Goal: Navigation & Orientation: Find specific page/section

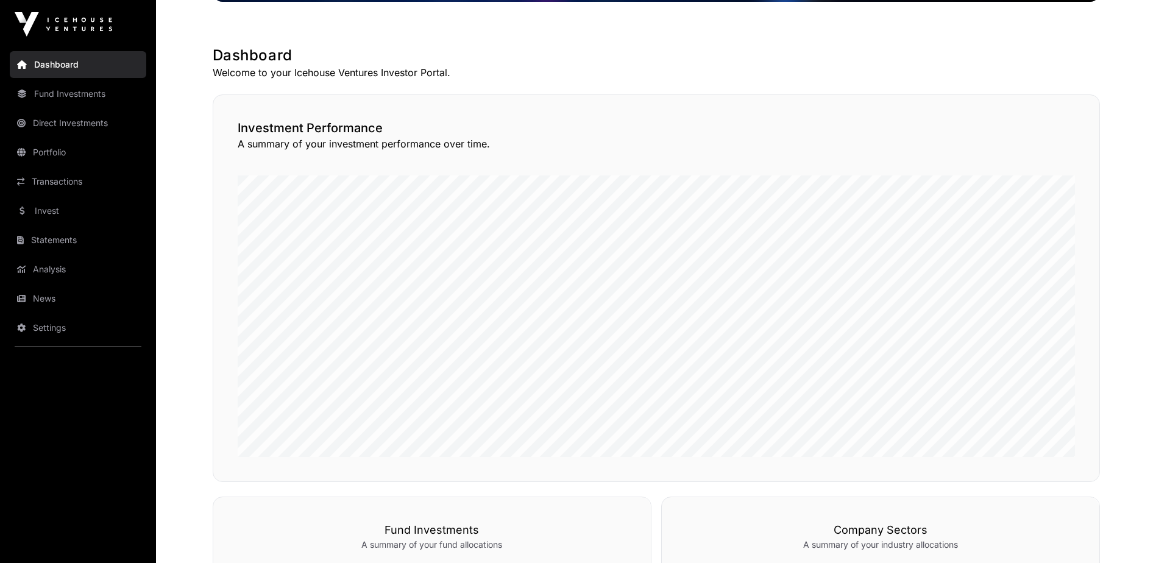
scroll to position [305, 0]
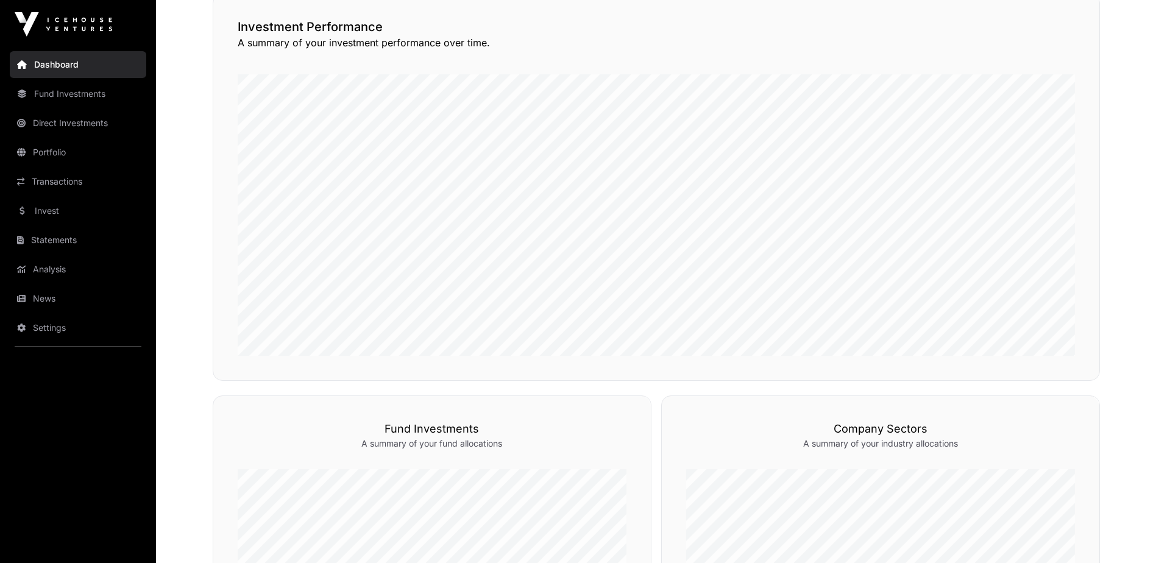
click at [48, 178] on link "Transactions" at bounding box center [78, 181] width 137 height 27
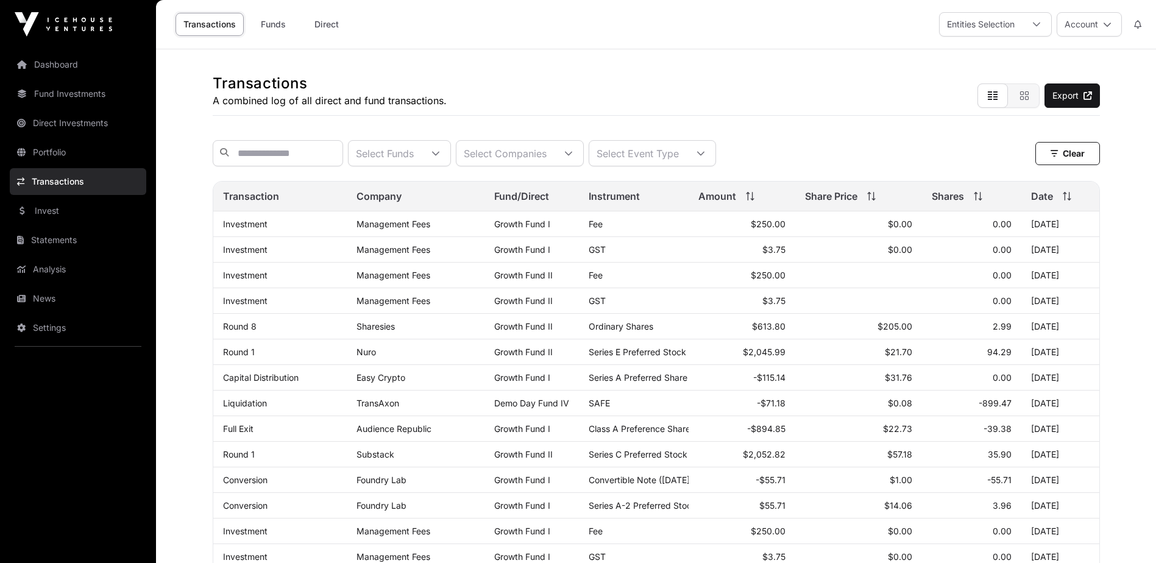
click at [376, 332] on link "Sharesies" at bounding box center [376, 326] width 38 height 10
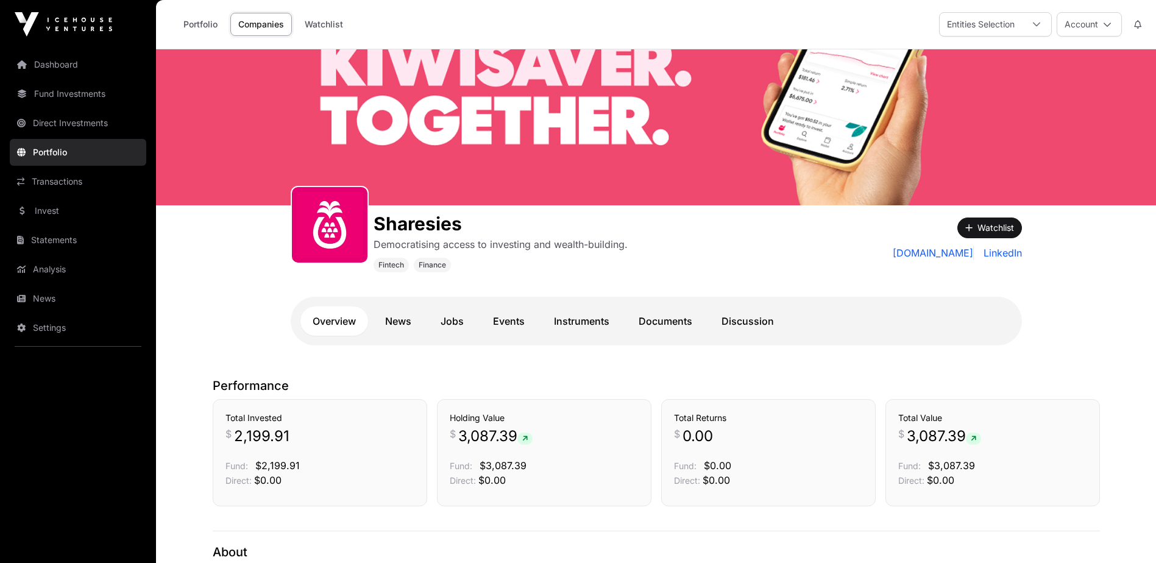
click at [596, 322] on link "Instruments" at bounding box center [582, 321] width 80 height 29
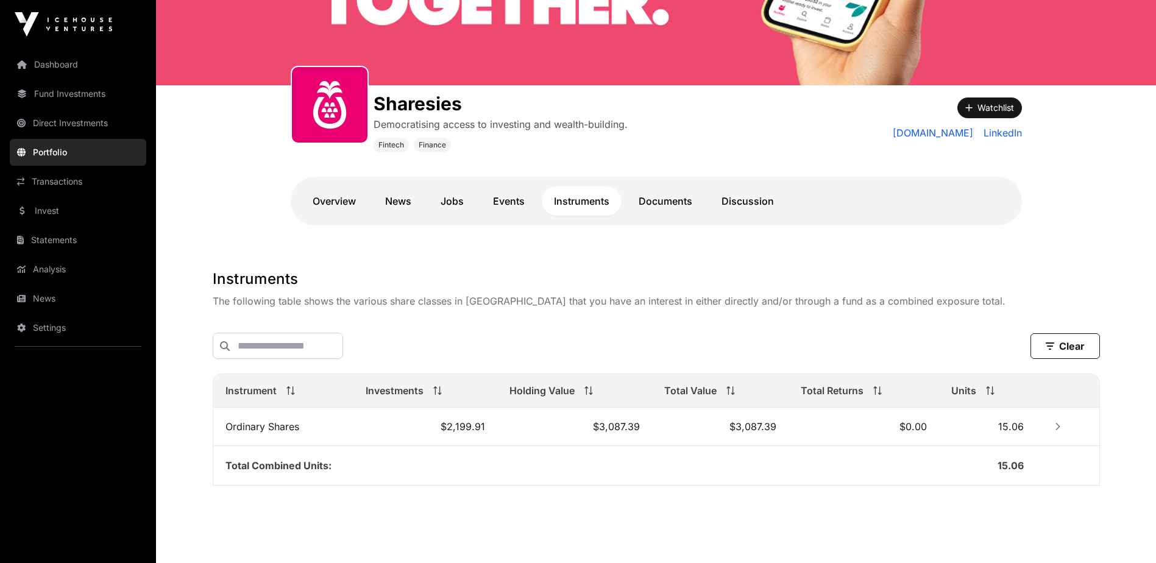
scroll to position [147, 0]
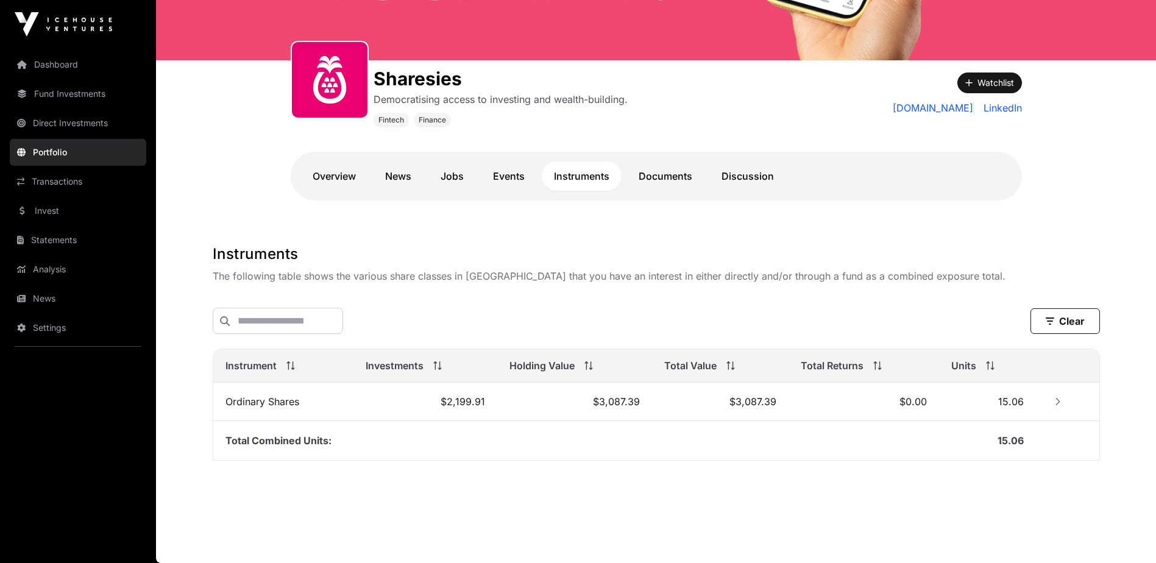
click at [336, 176] on link "Overview" at bounding box center [334, 176] width 68 height 29
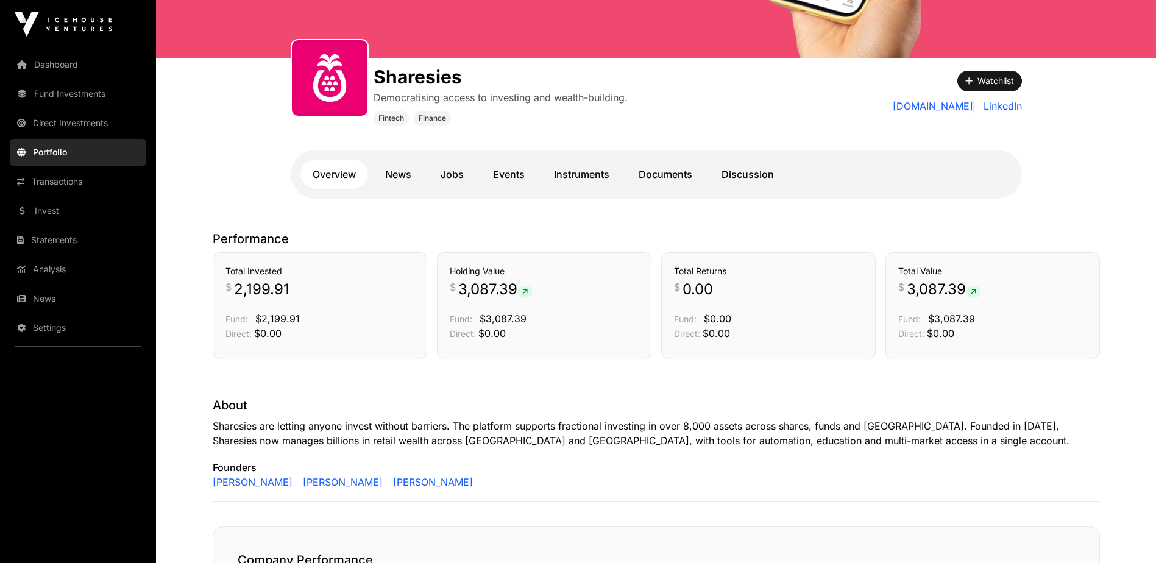
click at [48, 61] on link "Dashboard" at bounding box center [78, 64] width 137 height 27
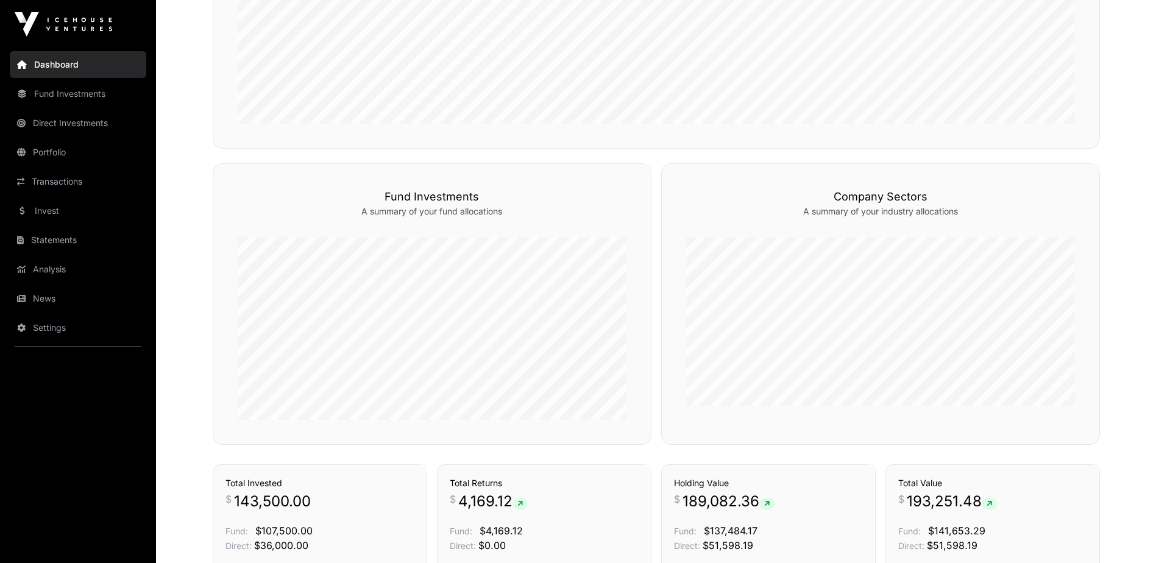
scroll to position [427, 0]
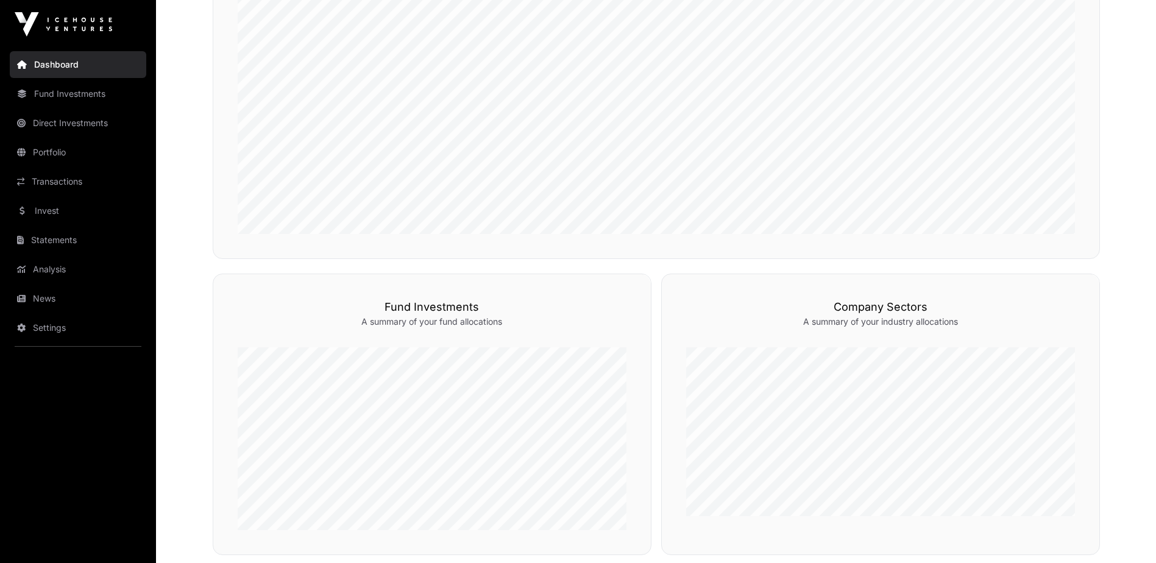
click at [91, 93] on link "Fund Investments" at bounding box center [78, 93] width 137 height 27
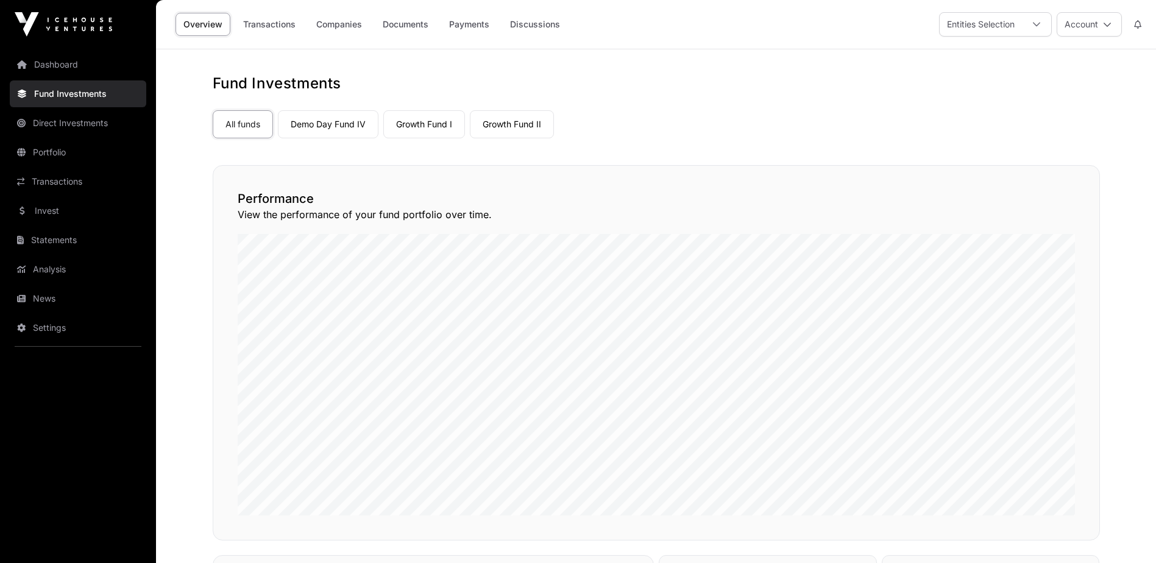
click at [338, 121] on link "Demo Day Fund IV" at bounding box center [328, 124] width 101 height 28
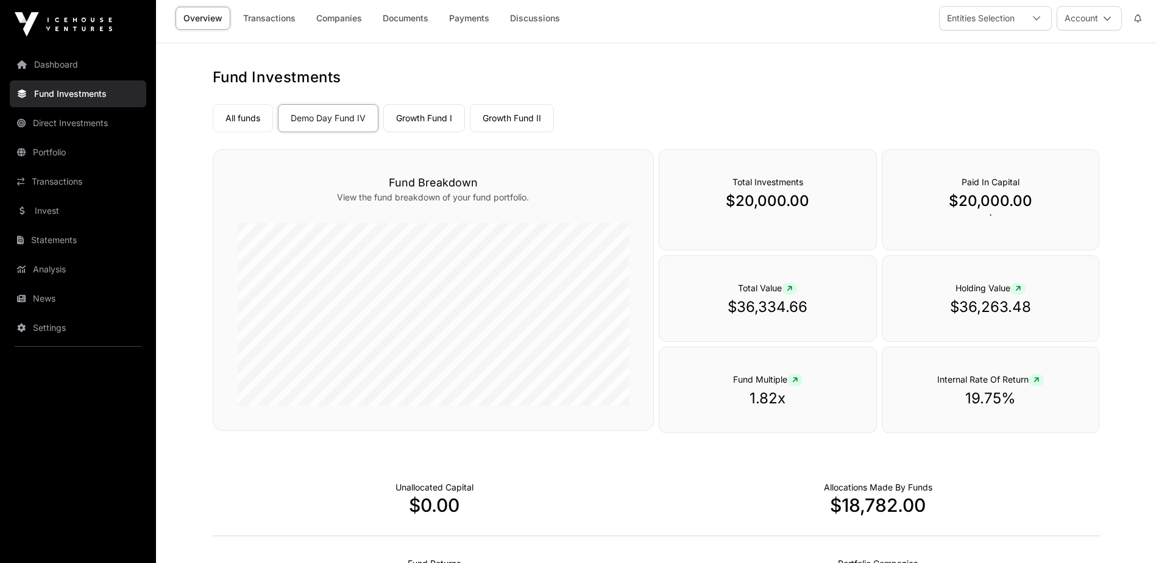
scroll to position [5, 0]
click at [440, 118] on link "Growth Fund I" at bounding box center [424, 119] width 82 height 28
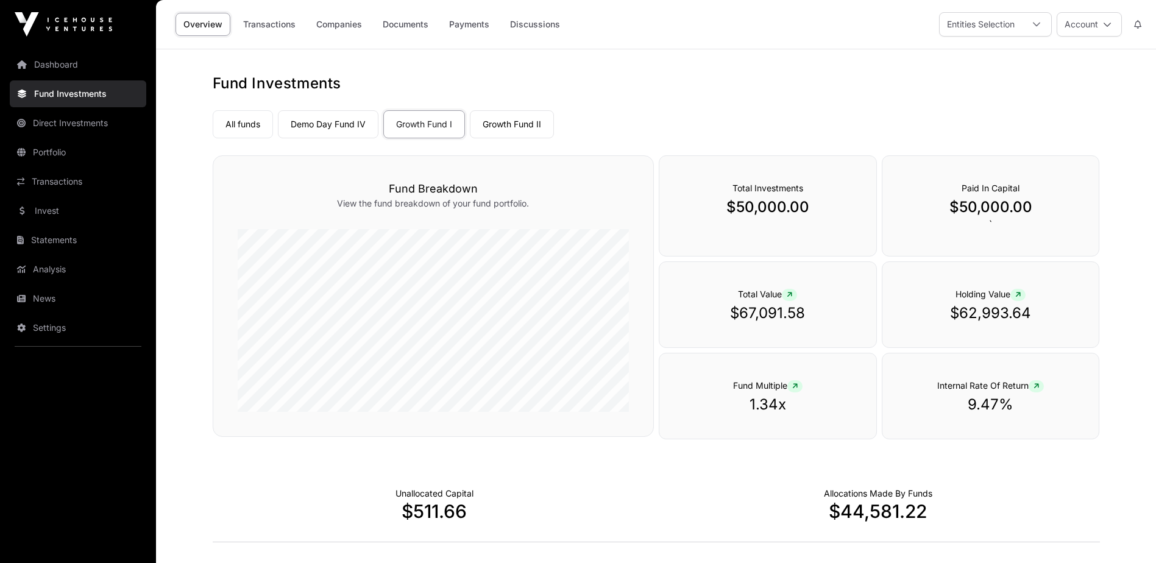
click at [500, 119] on link "Growth Fund II" at bounding box center [512, 124] width 84 height 28
click at [58, 293] on link "News" at bounding box center [78, 298] width 137 height 27
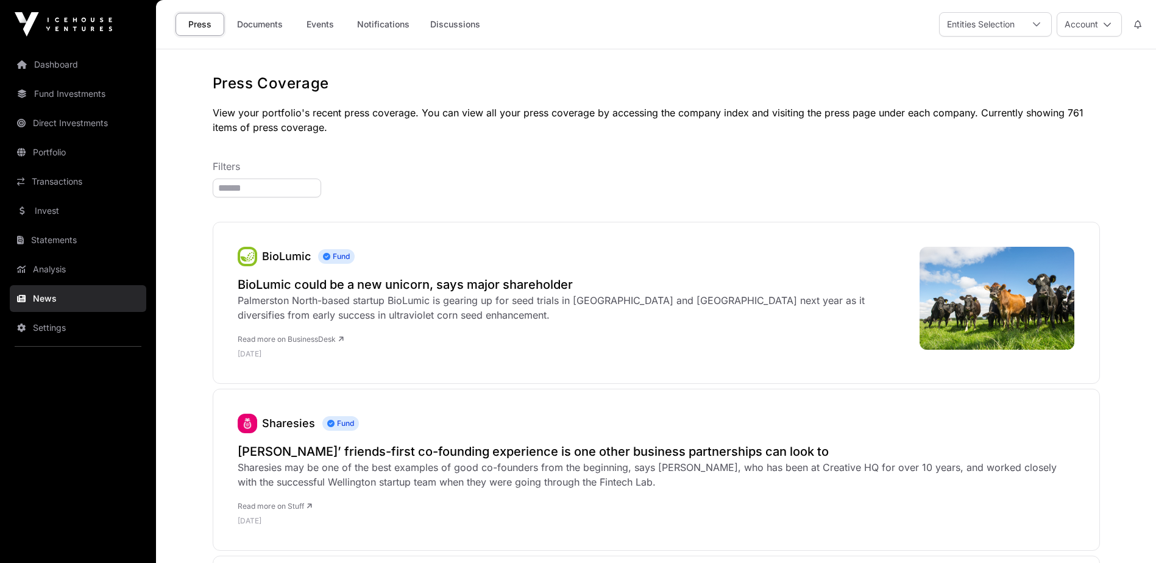
click at [260, 25] on link "Documents" at bounding box center [260, 24] width 62 height 23
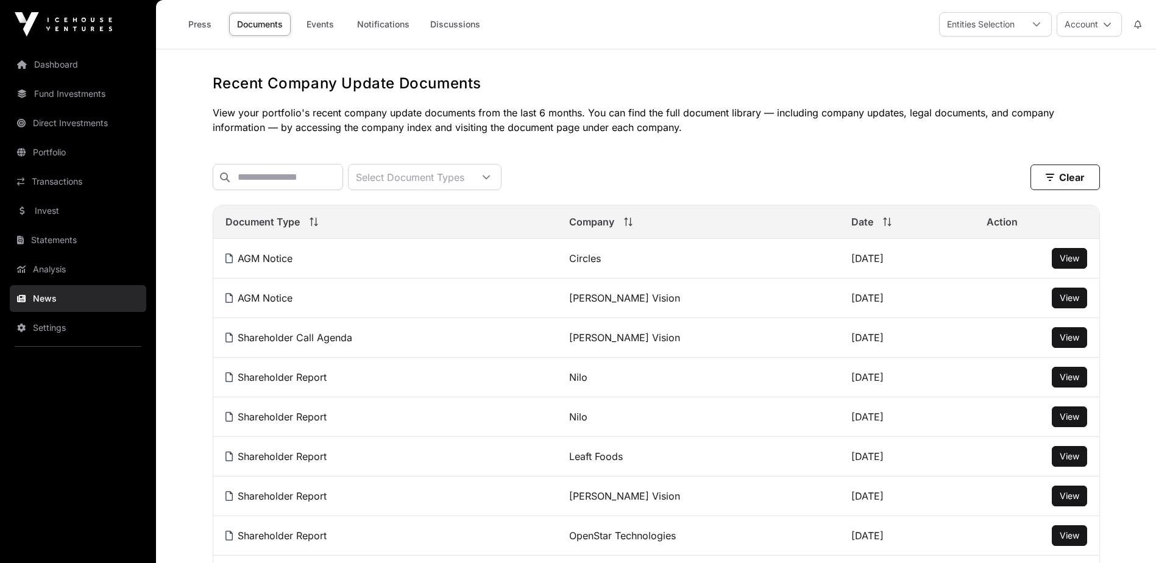
click at [1095, 34] on button "Account" at bounding box center [1089, 24] width 65 height 24
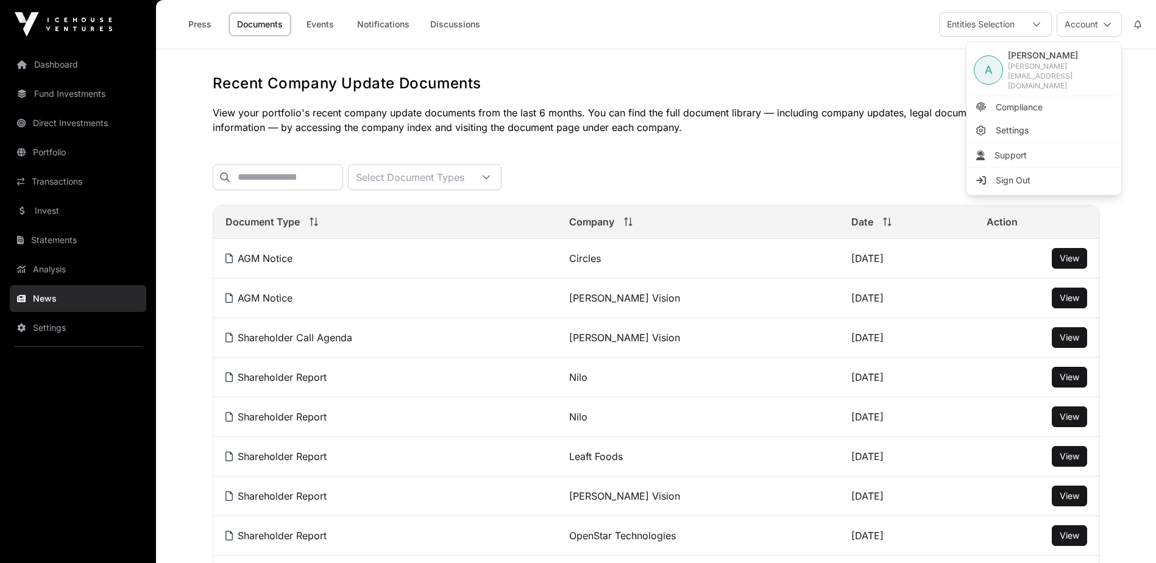
click at [1039, 169] on link "Sign Out" at bounding box center [1044, 180] width 150 height 22
